Goal: Task Accomplishment & Management: Use online tool/utility

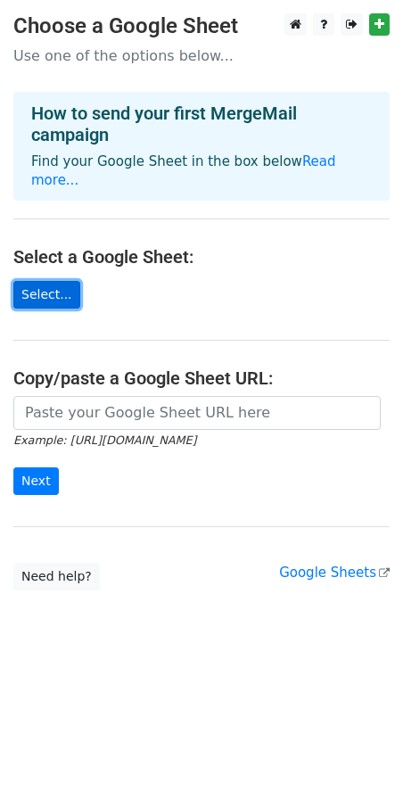
click at [46, 281] on link "Select..." at bounding box center [46, 295] width 67 height 28
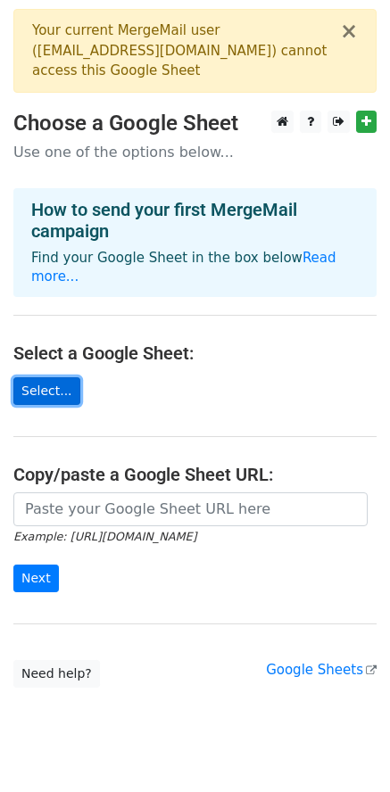
click at [46, 378] on link "Select..." at bounding box center [46, 392] width 67 height 28
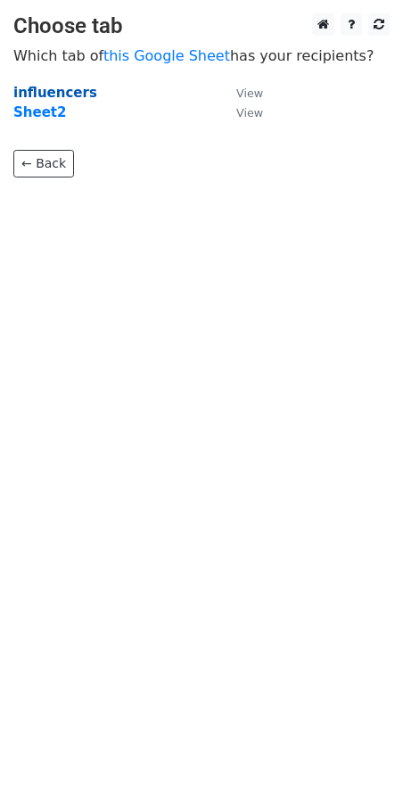
click at [70, 90] on strong "influencers" at bounding box center [55, 93] width 84 height 16
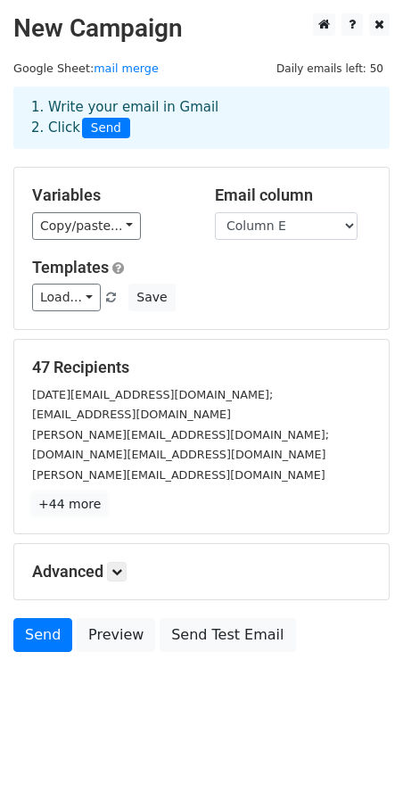
click at [62, 494] on link "+44 more" at bounding box center [69, 505] width 75 height 22
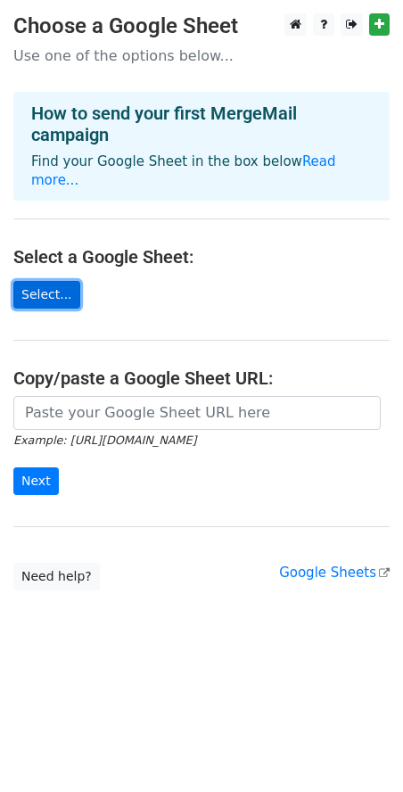
click at [53, 281] on link "Select..." at bounding box center [46, 295] width 67 height 28
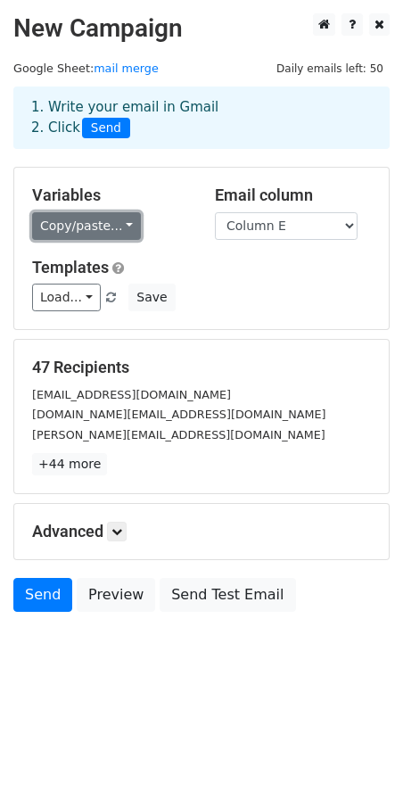
click at [73, 220] on link "Copy/paste..." at bounding box center [86, 226] width 109 height 28
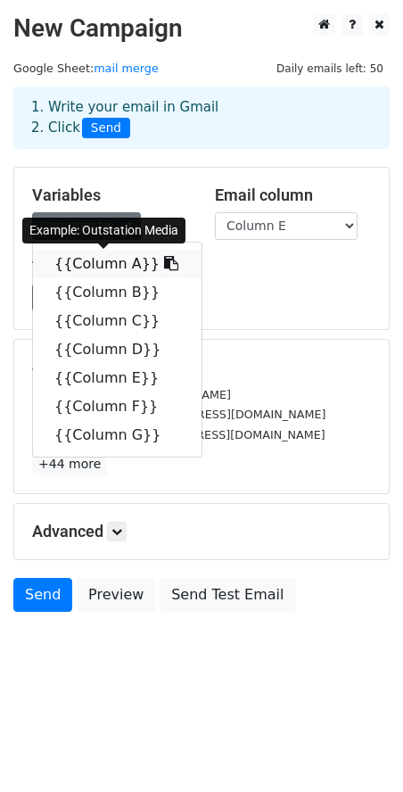
click at [97, 265] on link "{{Column A}}" at bounding box center [117, 264] width 169 height 29
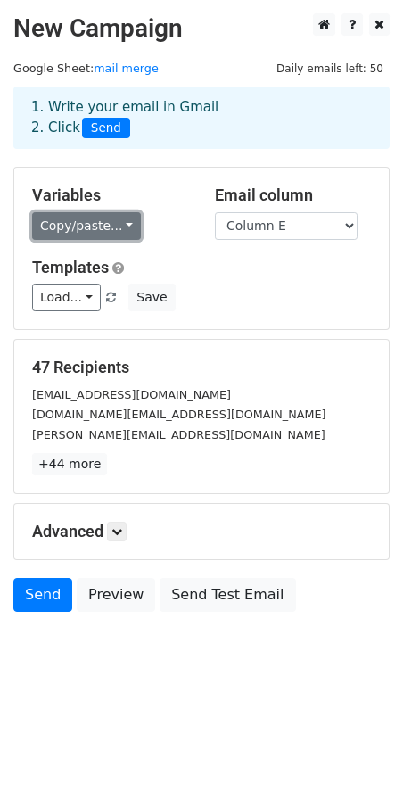
click at [75, 231] on link "Copy/paste..." at bounding box center [86, 226] width 109 height 28
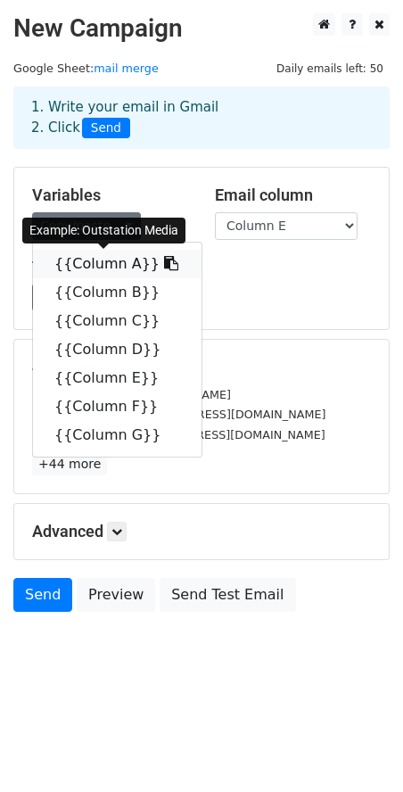
click at [72, 261] on link "{{Column A}}" at bounding box center [117, 264] width 169 height 29
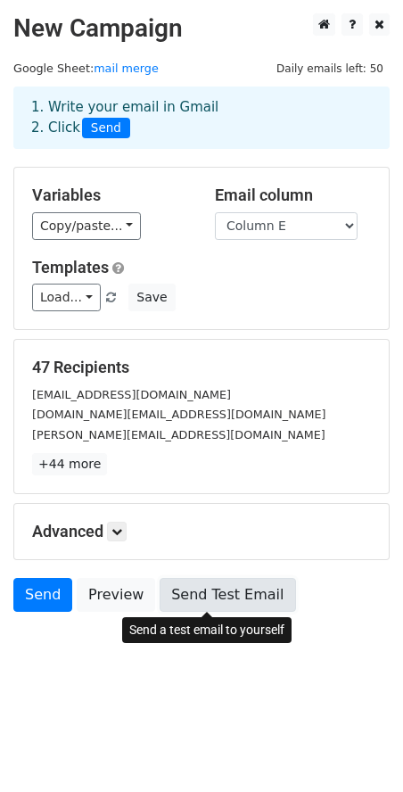
click at [200, 593] on link "Send Test Email" at bounding box center [228, 595] width 136 height 34
click at [217, 590] on link "Send Test Email" at bounding box center [228, 595] width 136 height 34
click at [168, 601] on link "Send Test Email" at bounding box center [228, 595] width 136 height 34
click at [156, 682] on body "New Campaign Daily emails left: 50 Google Sheet: mail merge 1. Write your email…" at bounding box center [201, 352] width 403 height 679
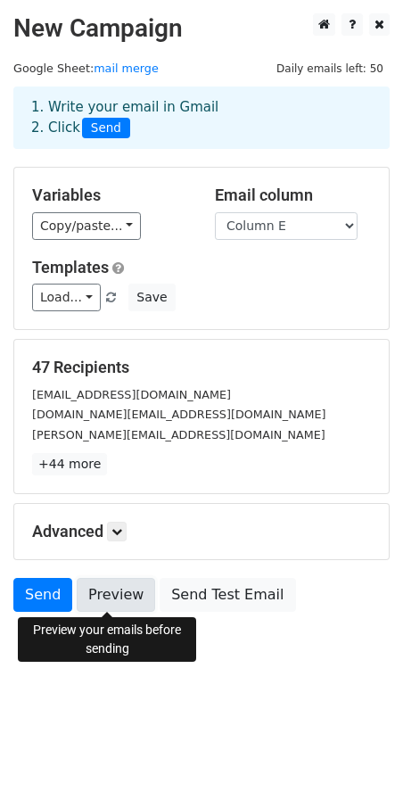
click at [101, 598] on link "Preview" at bounding box center [116, 595] width 79 height 34
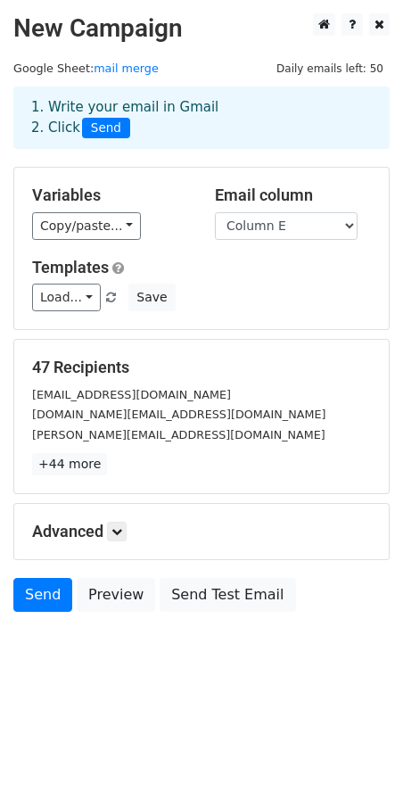
click at [113, 670] on body "New Campaign Daily emails left: 50 Google Sheet: mail merge 1. Write your email…" at bounding box center [201, 352] width 403 height 679
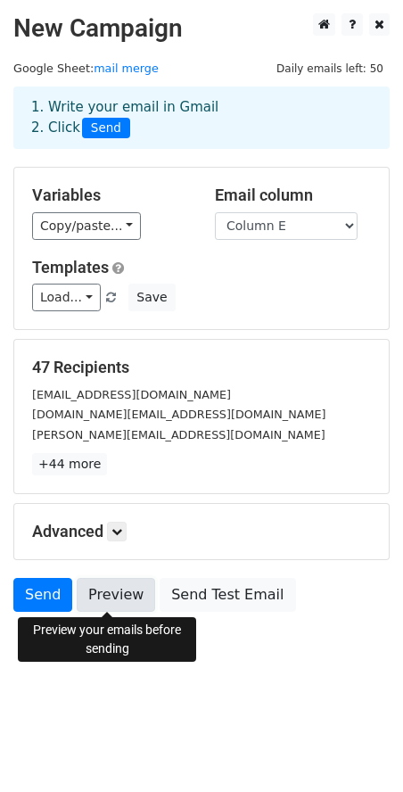
click at [120, 583] on link "Preview" at bounding box center [116, 595] width 79 height 34
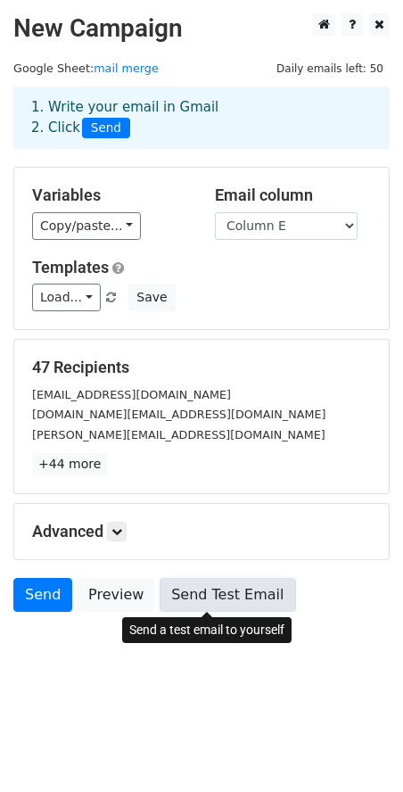
click at [203, 592] on link "Send Test Email" at bounding box center [228, 595] width 136 height 34
click at [241, 594] on link "Send Test Email" at bounding box center [228, 595] width 136 height 34
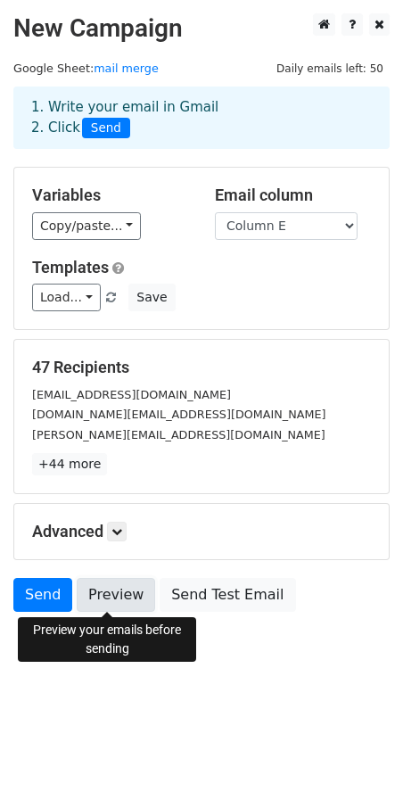
click at [102, 595] on link "Preview" at bounding box center [116, 595] width 79 height 34
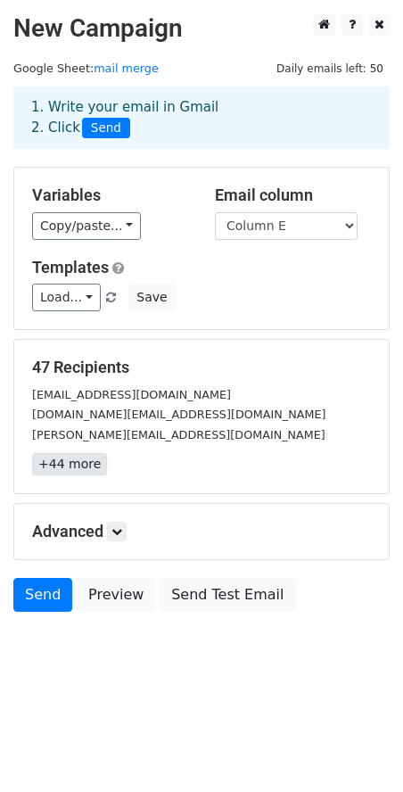
click at [79, 466] on link "+44 more" at bounding box center [69, 464] width 75 height 22
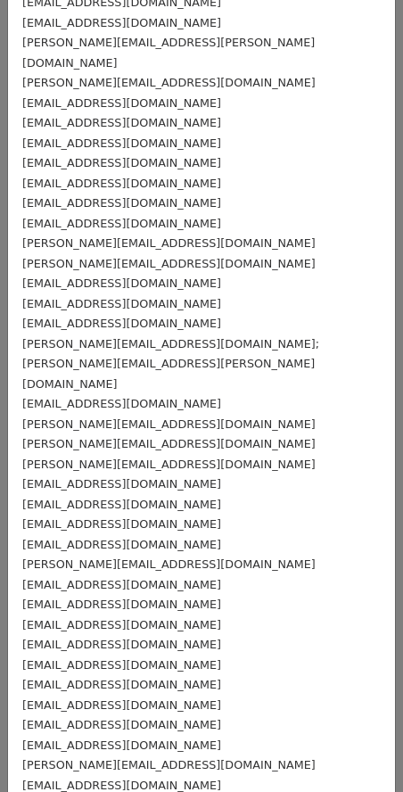
scroll to position [313, 0]
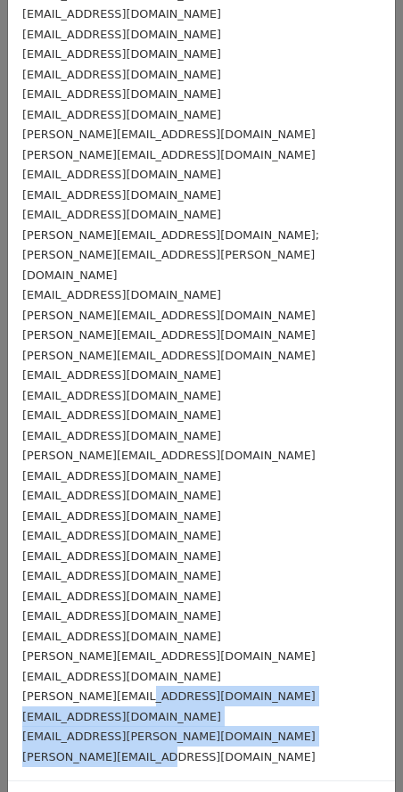
drag, startPoint x: 153, startPoint y: 701, endPoint x: 129, endPoint y: 622, distance: 83.0
click at [129, 624] on div "kartik83two@gmail.com aspi.bh@gmail.com anand.mohan@gtopublishing.com abhayyver…" at bounding box center [201, 264] width 387 height 1033
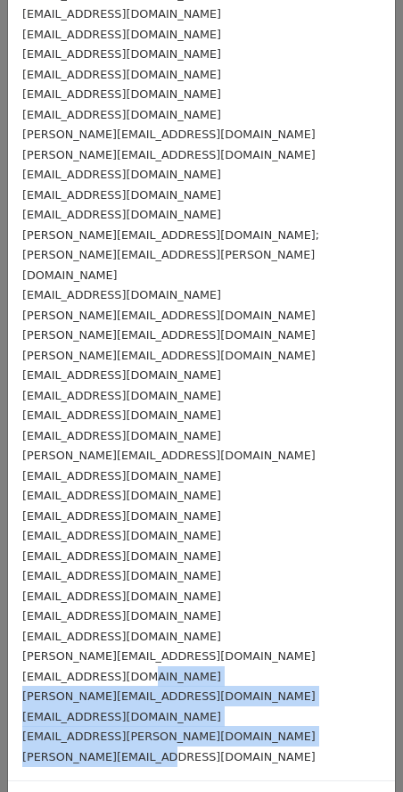
click at [169, 709] on div "kartik83two@gmail.com aspi.bh@gmail.com anand.mohan@gtopublishing.com abhayyver…" at bounding box center [201, 264] width 387 height 1033
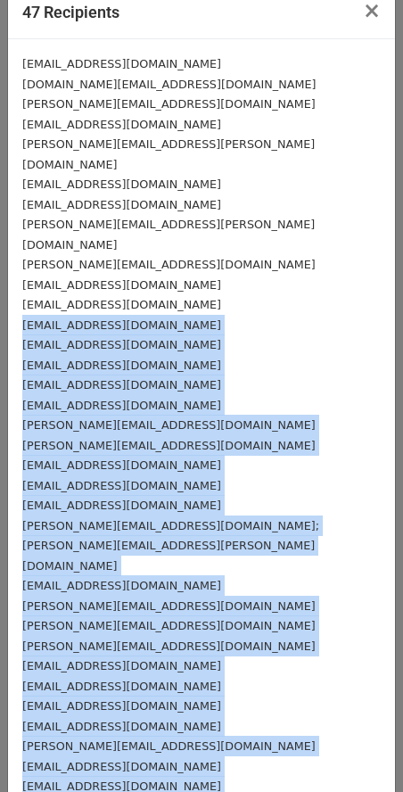
scroll to position [0, 0]
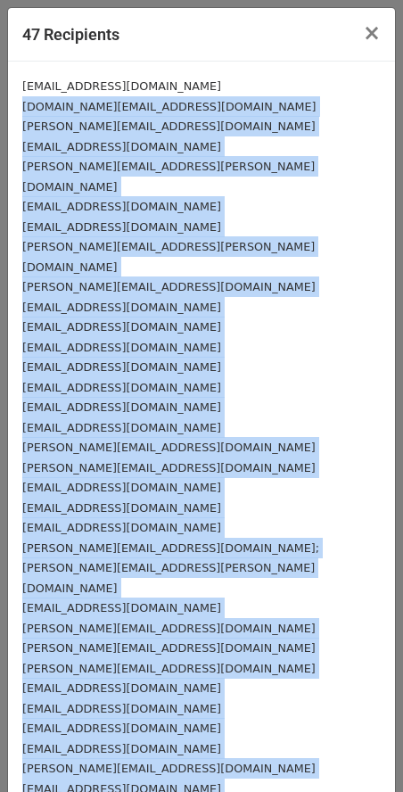
drag, startPoint x: 163, startPoint y: 693, endPoint x: 22, endPoint y: 109, distance: 601.3
click at [22, 109] on div "kartik83two@gmail.com aspi.bh@gmail.com anand.mohan@gtopublishing.com abhayyver…" at bounding box center [201, 578] width 387 height 1033
click at [363, 32] on span "×" at bounding box center [372, 33] width 18 height 25
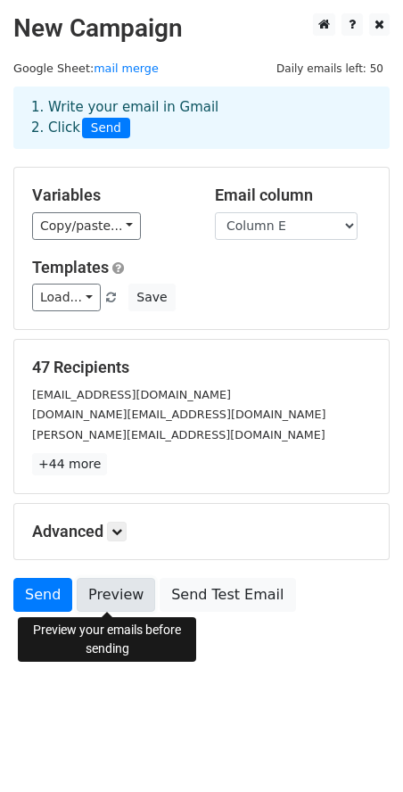
click at [118, 590] on link "Preview" at bounding box center [116, 595] width 79 height 34
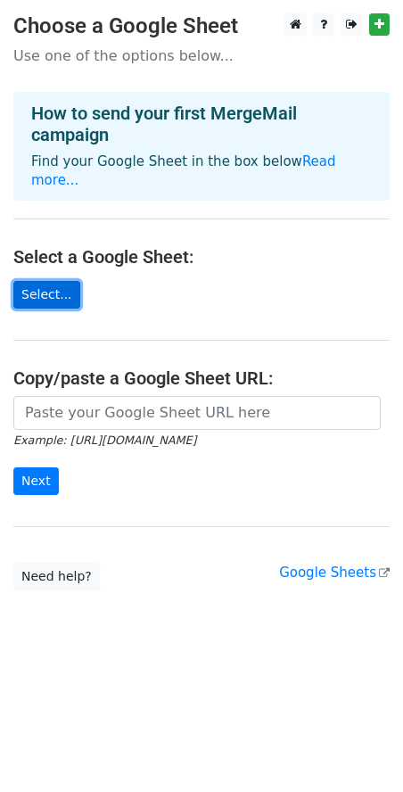
click at [54, 281] on link "Select..." at bounding box center [46, 295] width 67 height 28
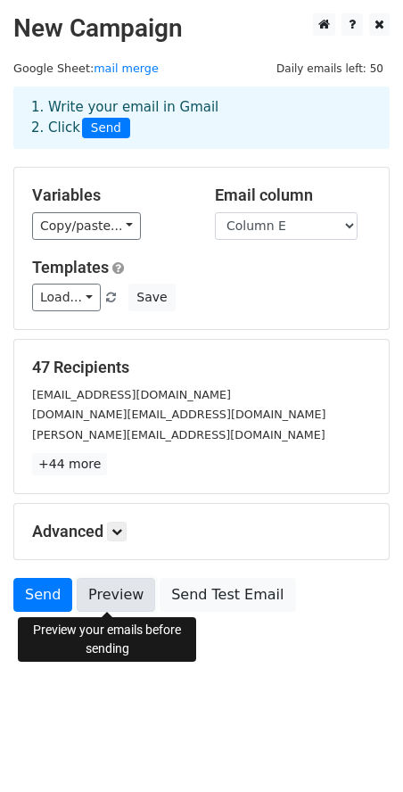
click at [120, 594] on link "Preview" at bounding box center [116, 595] width 79 height 34
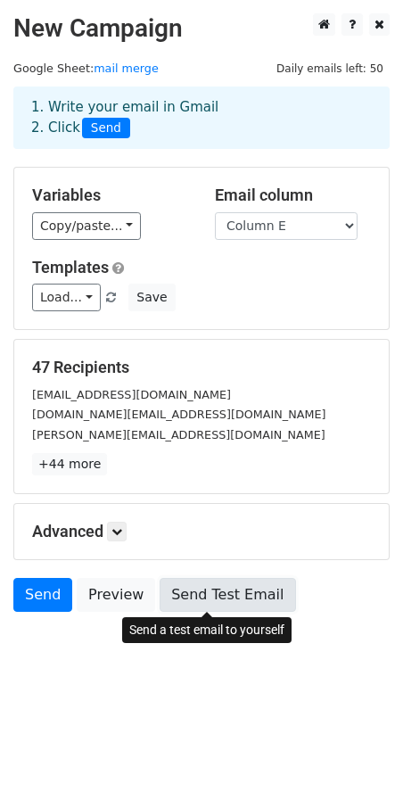
click at [220, 602] on link "Send Test Email" at bounding box center [228, 595] width 136 height 34
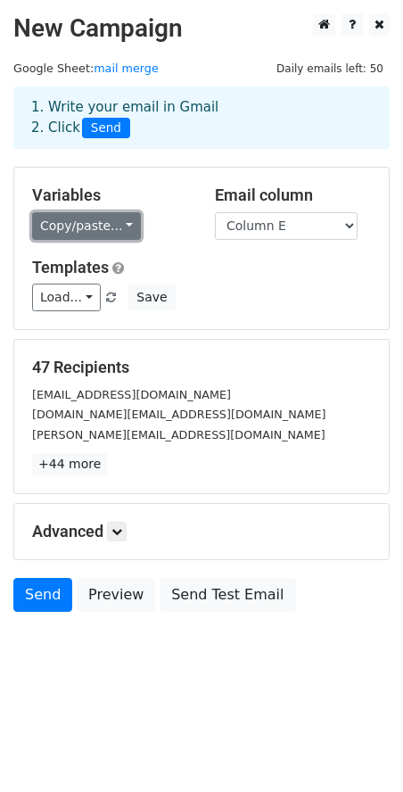
click at [95, 221] on link "Copy/paste..." at bounding box center [86, 226] width 109 height 28
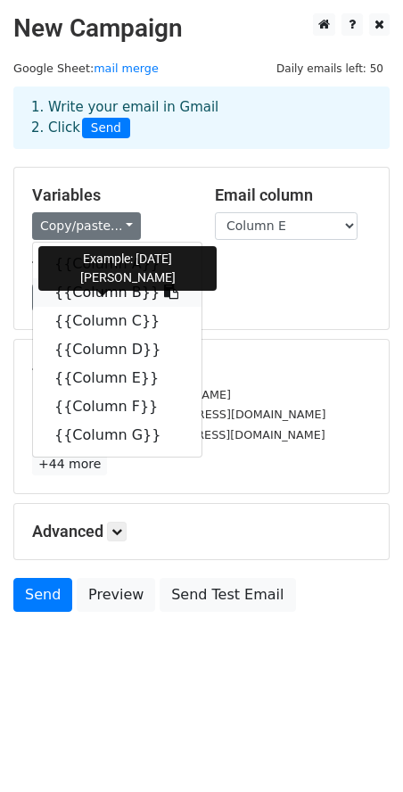
click at [70, 290] on link "{{Column B}}" at bounding box center [117, 292] width 169 height 29
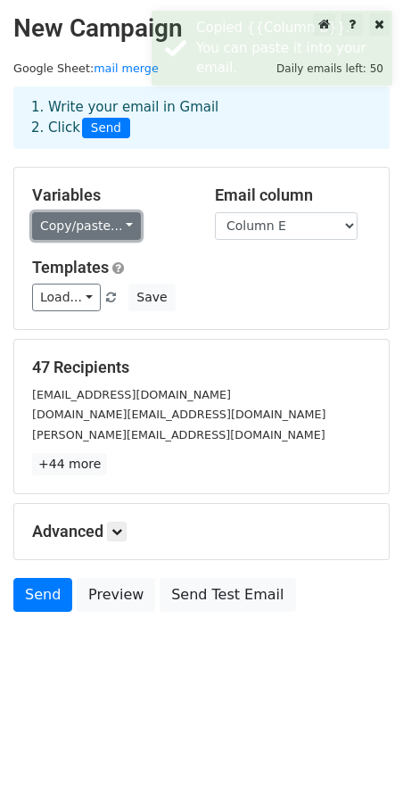
click at [87, 218] on link "Copy/paste..." at bounding box center [86, 226] width 109 height 28
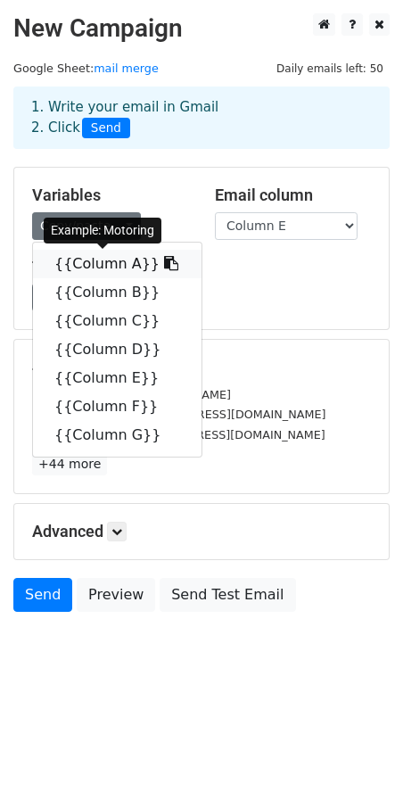
click at [91, 270] on link "{{Column A}}" at bounding box center [117, 264] width 169 height 29
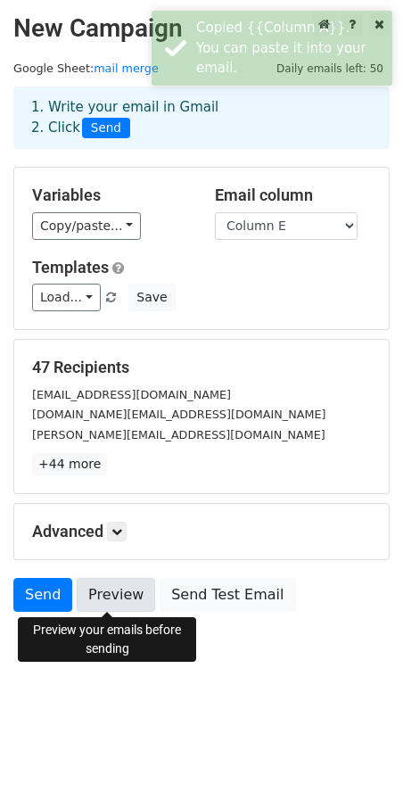
click at [115, 599] on link "Preview" at bounding box center [116, 595] width 79 height 34
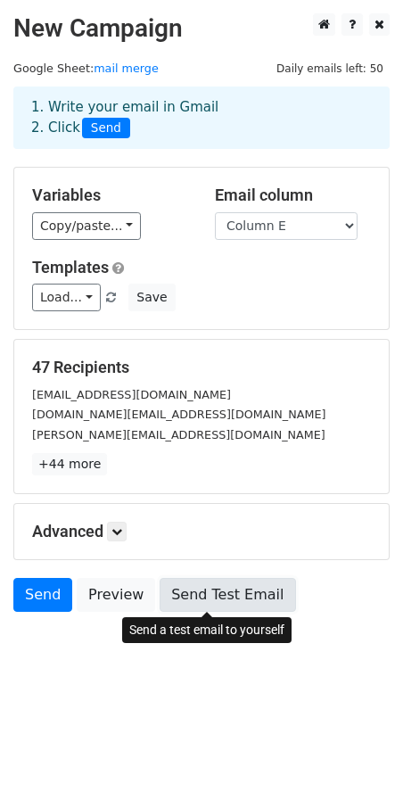
click at [237, 585] on link "Send Test Email" at bounding box center [228, 595] width 136 height 34
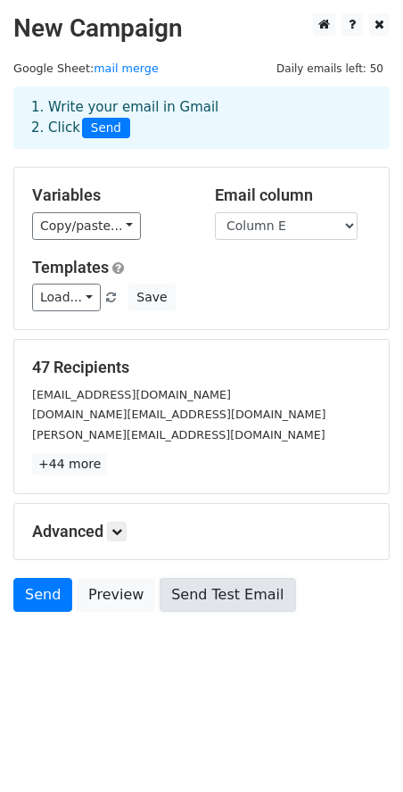
click at [237, 585] on link "Send Test Email" at bounding box center [228, 595] width 136 height 34
click at [203, 613] on div "Send Preview Send Test Email" at bounding box center [201, 599] width 403 height 43
click at [187, 591] on link "Send Test Email" at bounding box center [228, 595] width 136 height 34
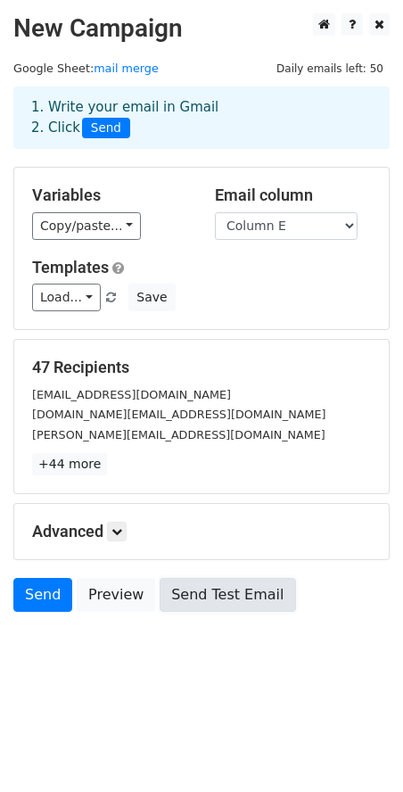
click at [187, 591] on link "Send Test Email" at bounding box center [228, 595] width 136 height 34
click at [190, 596] on link "Send Test Email" at bounding box center [228, 595] width 136 height 34
click at [191, 597] on link "Send Test Email" at bounding box center [228, 595] width 136 height 34
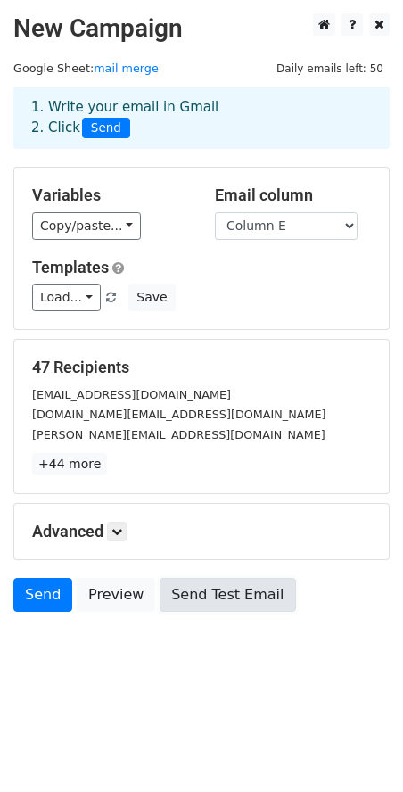
click at [191, 597] on link "Send Test Email" at bounding box center [228, 595] width 136 height 34
click at [195, 596] on link "Send Test Email" at bounding box center [228, 595] width 136 height 34
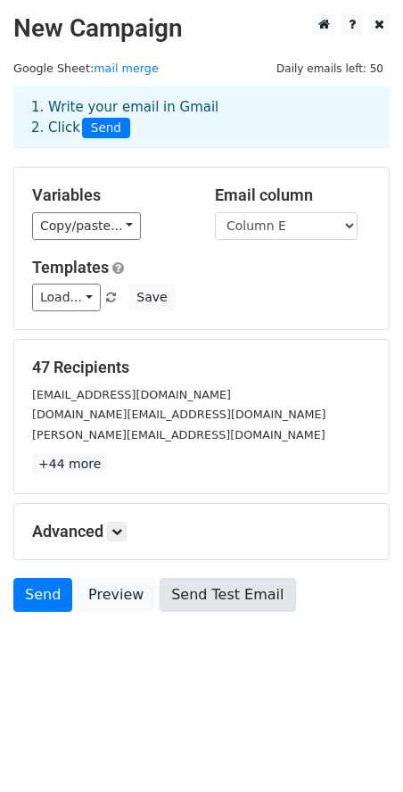
click at [195, 596] on link "Send Test Email" at bounding box center [228, 595] width 136 height 34
click at [198, 596] on link "Send Test Email" at bounding box center [228, 595] width 136 height 34
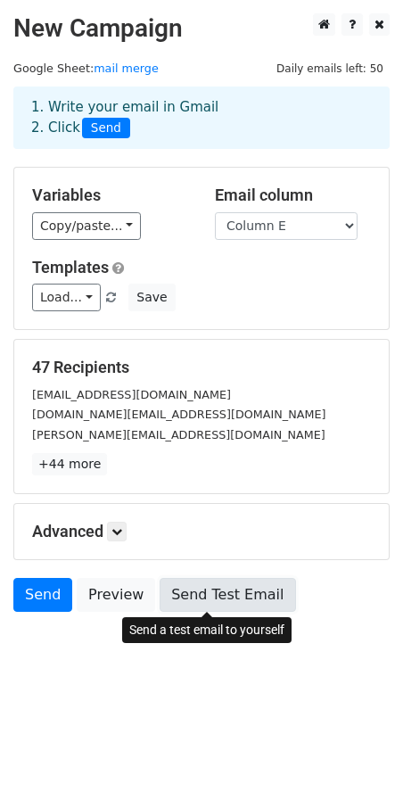
click at [227, 593] on link "Send Test Email" at bounding box center [228, 595] width 136 height 34
click at [191, 592] on link "Send Test Email" at bounding box center [228, 595] width 136 height 34
click at [229, 595] on link "Send Test Email" at bounding box center [228, 595] width 136 height 34
click at [195, 583] on link "Send Test Email" at bounding box center [228, 595] width 136 height 34
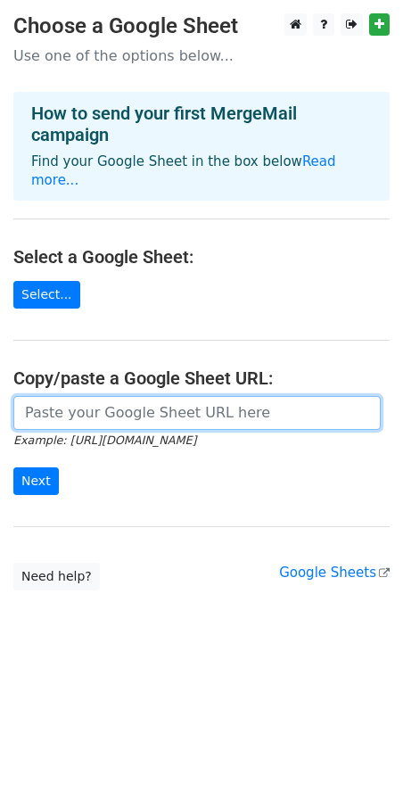
click at [91, 396] on input "url" at bounding box center [197, 413] width 368 height 34
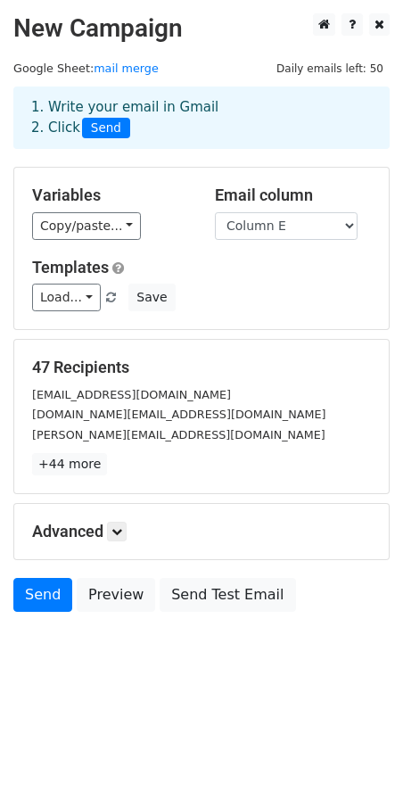
click at [224, 376] on h5 "47 Recipients" at bounding box center [201, 368] width 339 height 20
click at [206, 427] on div "[PERSON_NAME][EMAIL_ADDRESS][DOMAIN_NAME]" at bounding box center [202, 435] width 366 height 21
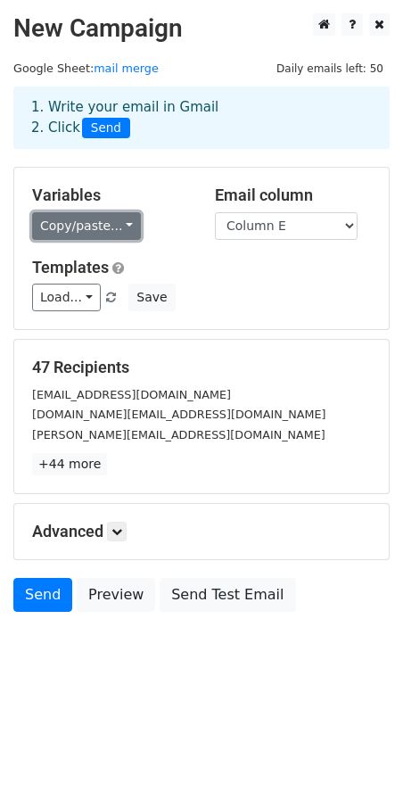
click at [76, 225] on link "Copy/paste..." at bounding box center [86, 226] width 109 height 28
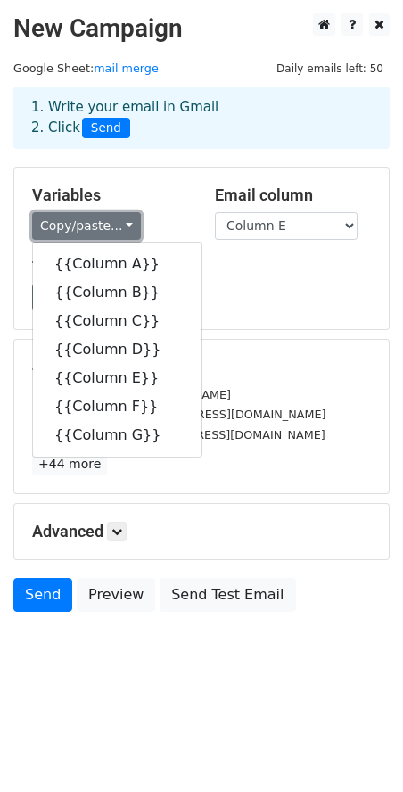
click at [76, 225] on link "Copy/paste..." at bounding box center [86, 226] width 109 height 28
